Goal: Task Accomplishment & Management: Use online tool/utility

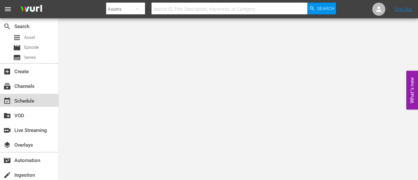
click at [20, 98] on div "event_available Schedule" at bounding box center [18, 100] width 37 height 6
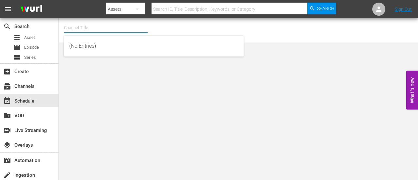
click at [88, 24] on input "text" at bounding box center [106, 28] width 84 height 16
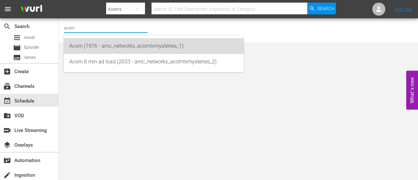
click at [99, 46] on div "Acorn (1976 - amc_networks_acorntvmysteries_1)" at bounding box center [153, 46] width 169 height 16
type input "Acorn (1976 - amc_networks_acorntvmysteries_1)"
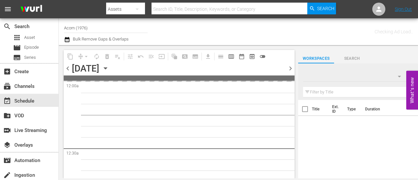
click at [109, 68] on icon "button" at bounding box center [105, 68] width 7 height 7
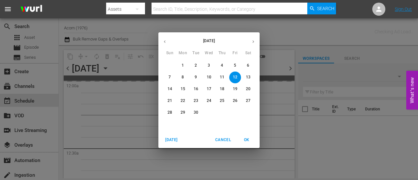
click at [185, 114] on p "29" at bounding box center [183, 113] width 5 height 6
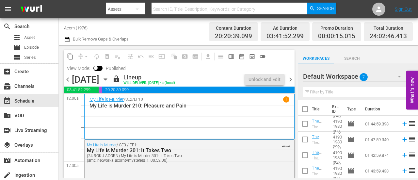
click at [137, 116] on div "My Life is Murder / SE2 / EP10 1 My Life is Murder 210: Pleasure and Pain" at bounding box center [189, 116] width 200 height 41
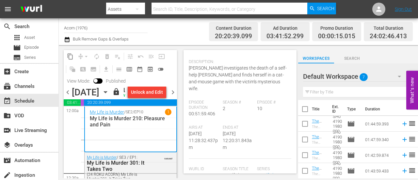
scroll to position [131, 0]
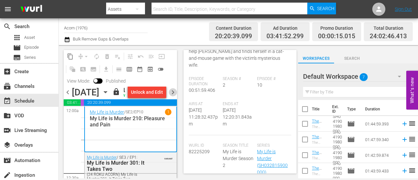
click at [174, 96] on span "chevron_right" at bounding box center [173, 92] width 8 height 8
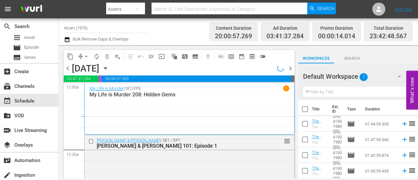
click at [120, 112] on div "My Life is Murder / SE2 / EP8 1 My Life is Murder 208: Hidden Gems" at bounding box center [189, 108] width 200 height 47
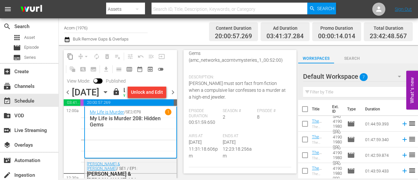
scroll to position [98, 0]
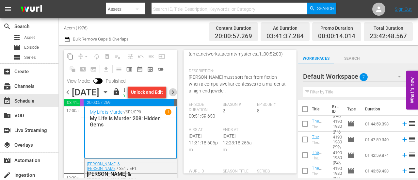
click at [176, 96] on span "chevron_right" at bounding box center [173, 92] width 8 height 8
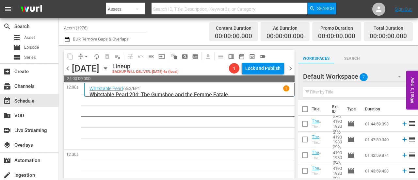
click at [239, 89] on div "Whitstable Pearl / SE2 / EP4 1" at bounding box center [189, 88] width 200 height 6
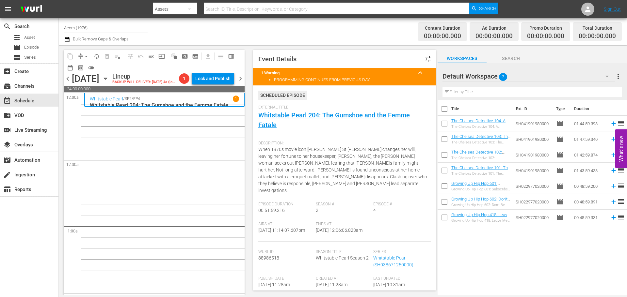
click at [109, 82] on icon "button" at bounding box center [105, 78] width 7 height 7
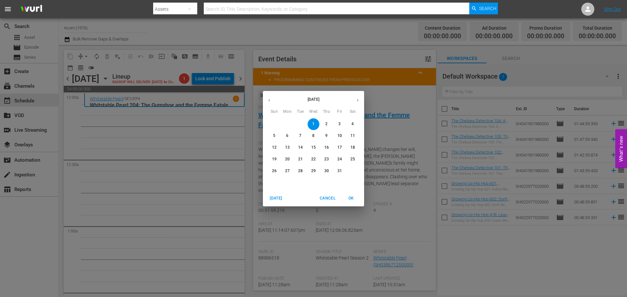
click at [267, 148] on div "12 13 14 15 16 17 18" at bounding box center [313, 148] width 101 height 12
click at [275, 148] on p "12" at bounding box center [274, 148] width 5 height 6
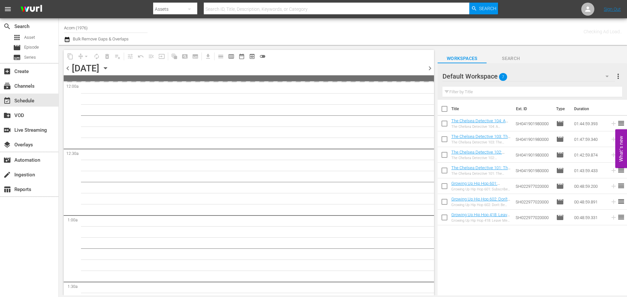
click at [109, 68] on icon "button" at bounding box center [105, 68] width 7 height 7
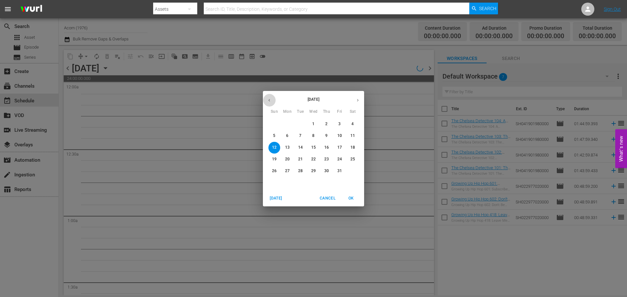
click at [269, 97] on button "button" at bounding box center [269, 100] width 13 height 13
click at [338, 136] on p "12" at bounding box center [339, 136] width 5 height 6
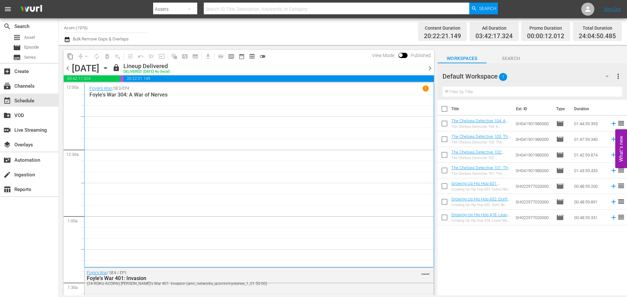
click at [418, 67] on span "chevron_right" at bounding box center [430, 68] width 8 height 8
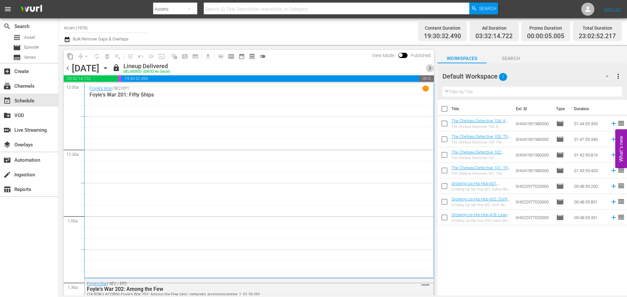
click at [418, 67] on span "chevron_right" at bounding box center [430, 68] width 8 height 8
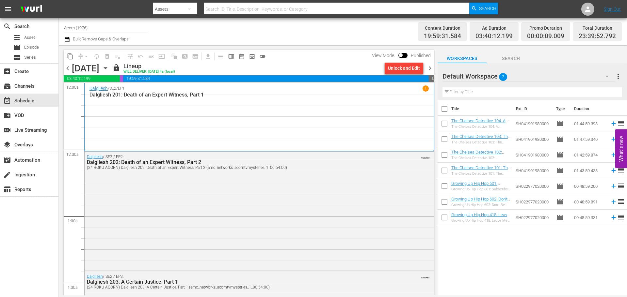
click at [418, 67] on span "chevron_right" at bounding box center [430, 68] width 8 height 8
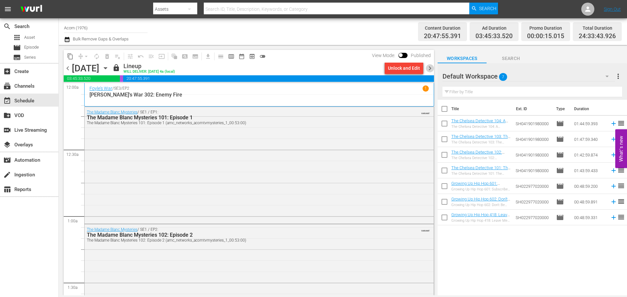
click at [418, 67] on span "chevron_right" at bounding box center [430, 68] width 8 height 8
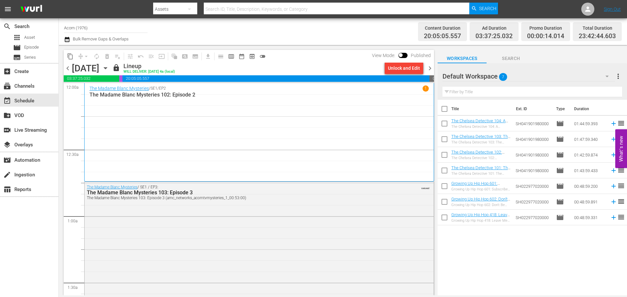
click at [418, 67] on span "chevron_right" at bounding box center [430, 68] width 8 height 8
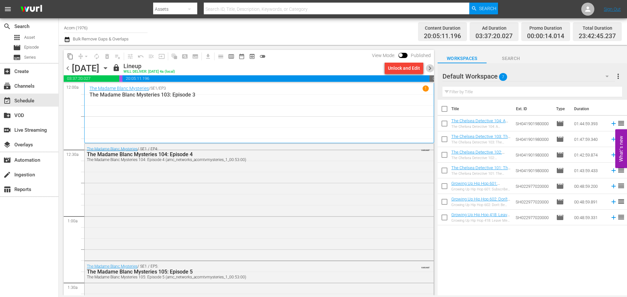
click at [418, 67] on span "chevron_right" at bounding box center [430, 68] width 8 height 8
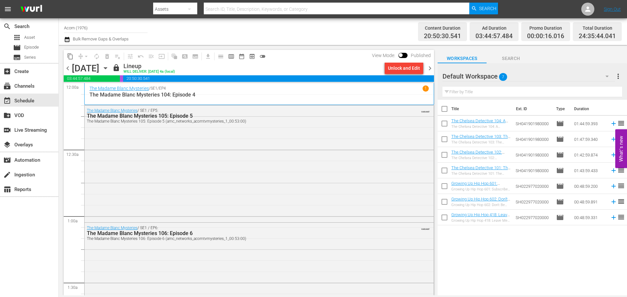
click at [418, 67] on span "chevron_right" at bounding box center [430, 68] width 8 height 8
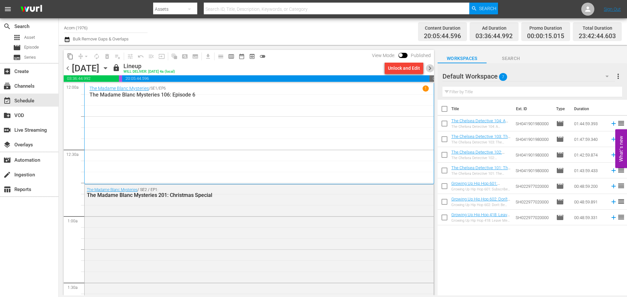
click at [418, 67] on span "chevron_right" at bounding box center [430, 68] width 8 height 8
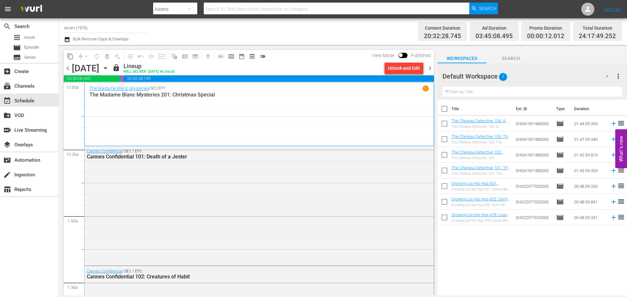
click at [418, 67] on span "chevron_right" at bounding box center [430, 68] width 8 height 8
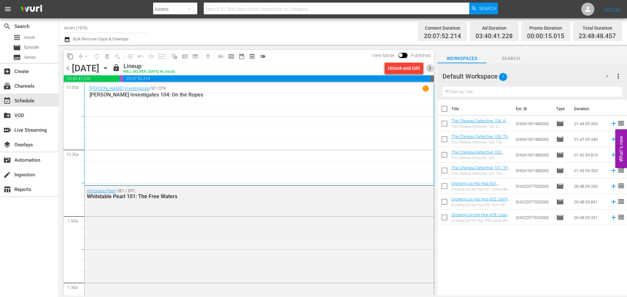
click at [418, 67] on span "chevron_right" at bounding box center [430, 68] width 8 height 8
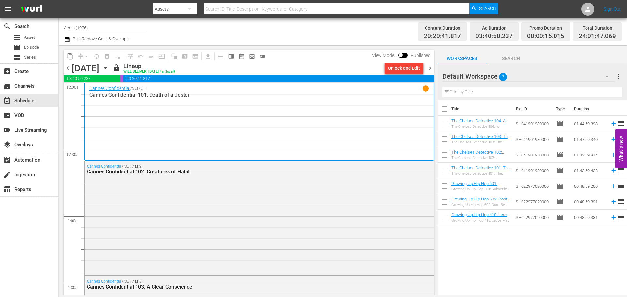
click at [418, 69] on span "chevron_right" at bounding box center [430, 68] width 8 height 8
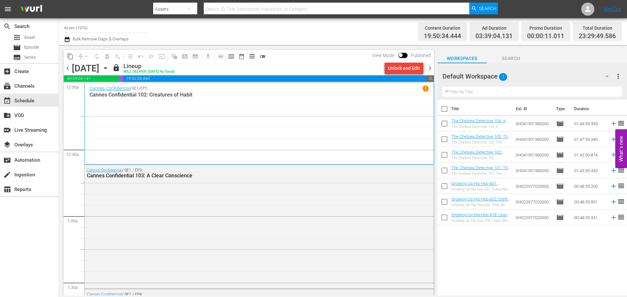
click at [418, 69] on span "chevron_right" at bounding box center [430, 68] width 8 height 8
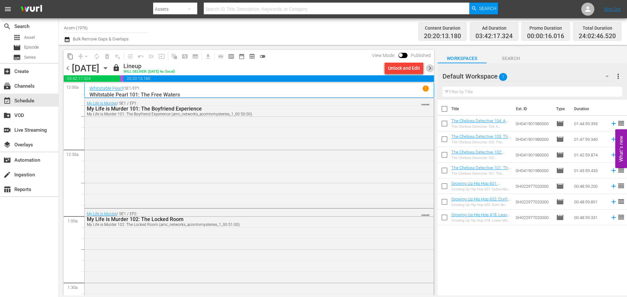
click at [418, 71] on span "chevron_right" at bounding box center [430, 68] width 8 height 8
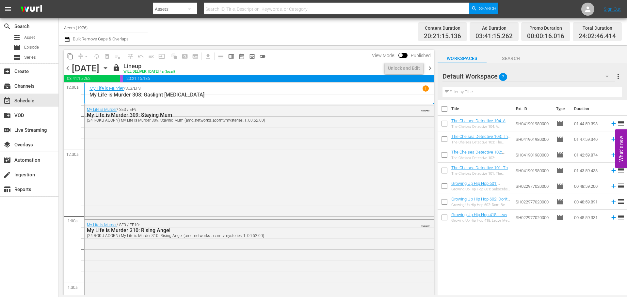
click at [418, 71] on span "chevron_right" at bounding box center [430, 68] width 8 height 8
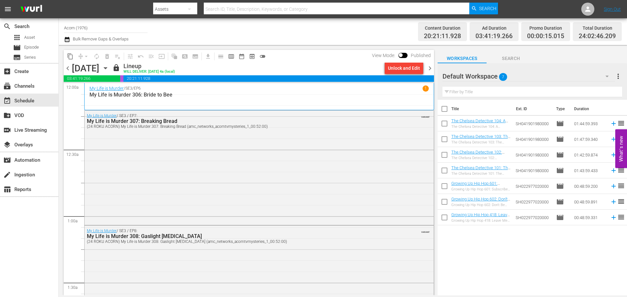
click at [418, 68] on span "chevron_right" at bounding box center [430, 68] width 8 height 8
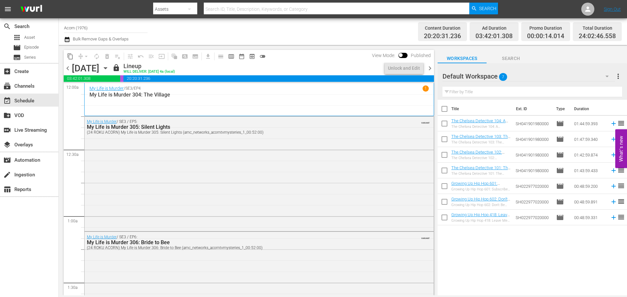
click at [418, 68] on span "chevron_right" at bounding box center [430, 68] width 8 height 8
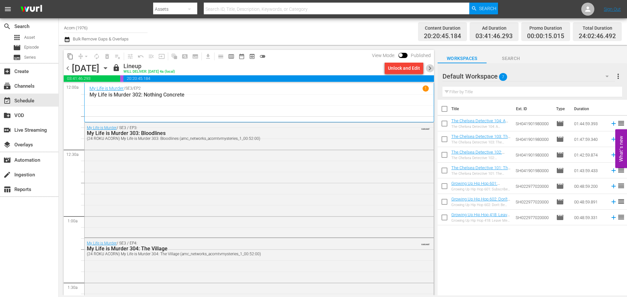
click at [418, 71] on span "chevron_right" at bounding box center [430, 68] width 8 height 8
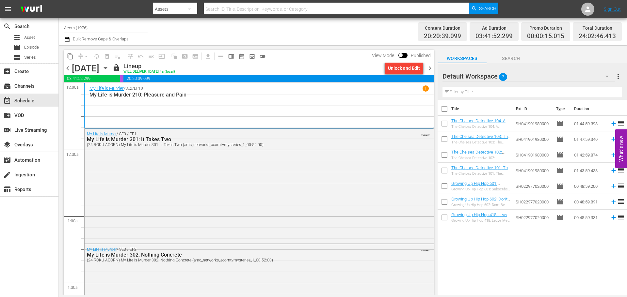
click at [418, 70] on span "chevron_right" at bounding box center [430, 68] width 8 height 8
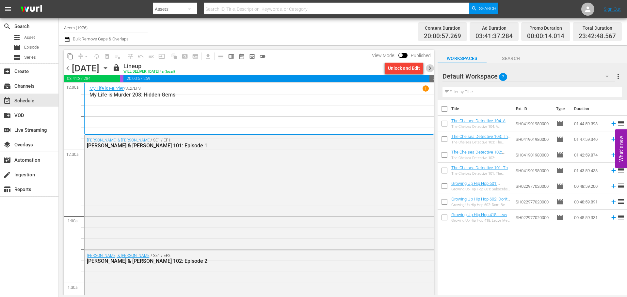
click at [418, 68] on span "chevron_right" at bounding box center [430, 68] width 8 height 8
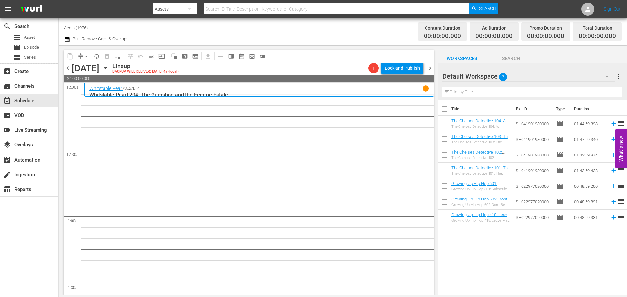
click at [268, 89] on div "Whitstable Pearl / SE2 / EP4 1" at bounding box center [258, 89] width 339 height 6
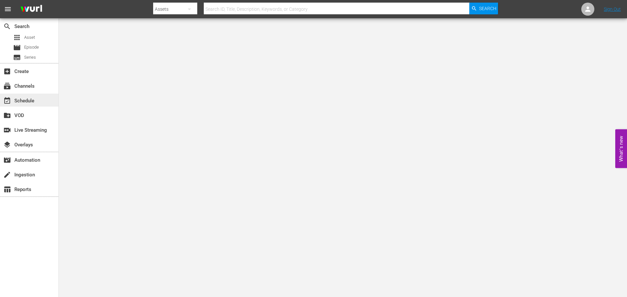
click at [37, 103] on div "event_available Schedule" at bounding box center [29, 100] width 58 height 13
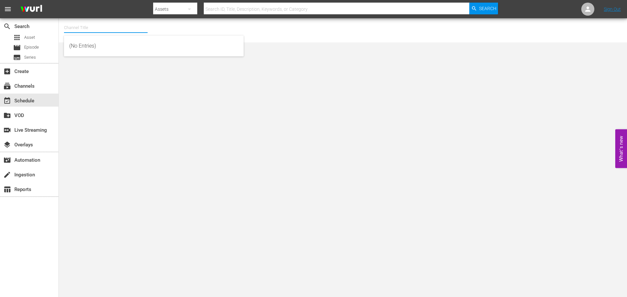
click at [81, 30] on input "text" at bounding box center [106, 28] width 84 height 16
click at [89, 42] on div "Acorn (1976 - amc_networks_acorntvmysteries_1)" at bounding box center [153, 46] width 169 height 16
type input "Acorn (1976 - amc_networks_acorntvmysteries_1)"
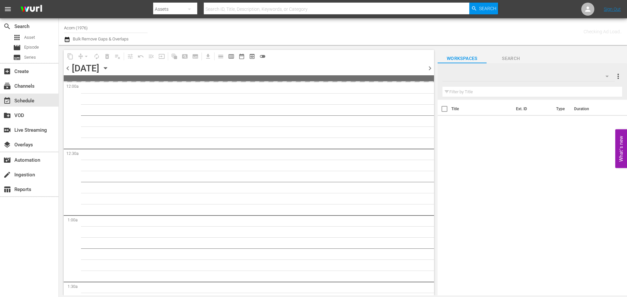
click at [111, 64] on div "Friday, September 12th September 12th" at bounding box center [91, 68] width 39 height 11
click at [107, 68] on icon "button" at bounding box center [105, 69] width 3 height 2
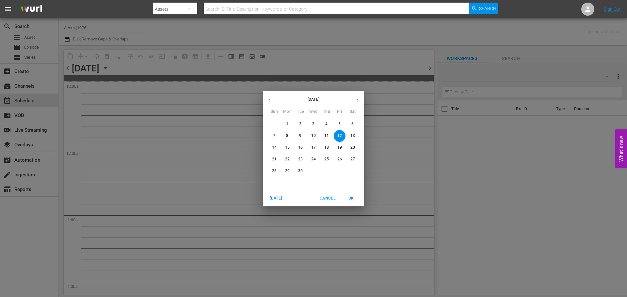
click at [360, 97] on button "button" at bounding box center [357, 100] width 13 height 13
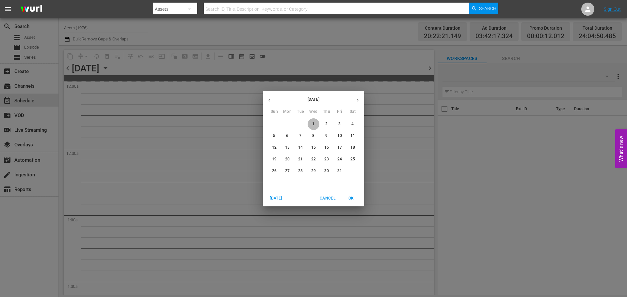
drag, startPoint x: 316, startPoint y: 122, endPoint x: 374, endPoint y: 67, distance: 80.1
click at [315, 122] on span "1" at bounding box center [314, 124] width 12 height 6
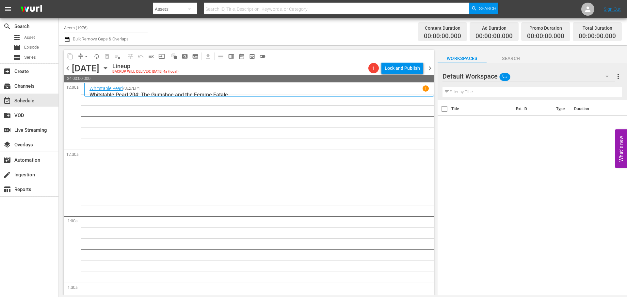
click at [212, 89] on div "Whitstable Pearl / SE2 / EP4 1" at bounding box center [258, 89] width 339 height 6
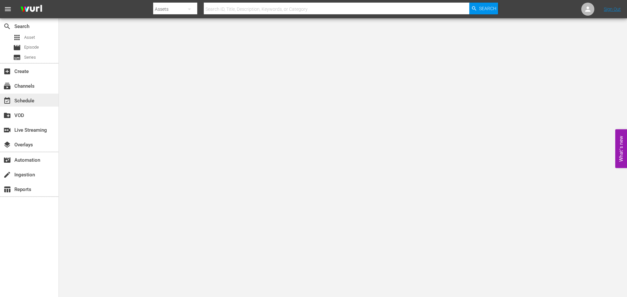
click at [36, 101] on div "event_available Schedule" at bounding box center [18, 100] width 37 height 6
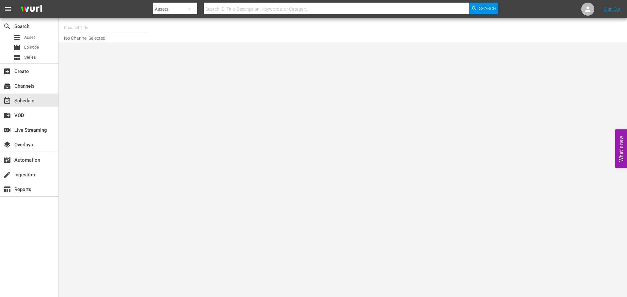
click at [81, 30] on input "text" at bounding box center [106, 28] width 84 height 16
click at [81, 41] on div "Acorn (1976 - amc_networks_acorntvmysteries_1)" at bounding box center [153, 46] width 169 height 16
type input "Acorn (1976 - amc_networks_acorntvmysteries_1)"
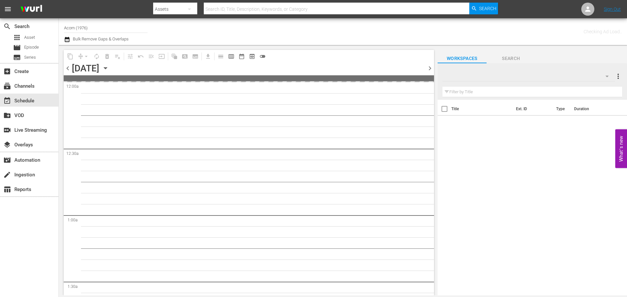
click at [109, 67] on icon "button" at bounding box center [105, 68] width 7 height 7
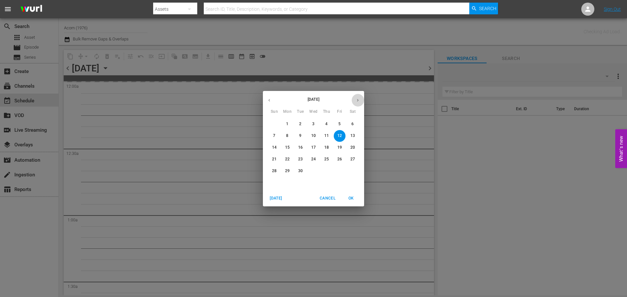
click at [360, 102] on icon "button" at bounding box center [357, 100] width 5 height 5
click at [312, 121] on p "1" at bounding box center [313, 124] width 2 height 6
